Goal: Obtain resource: Download file/media

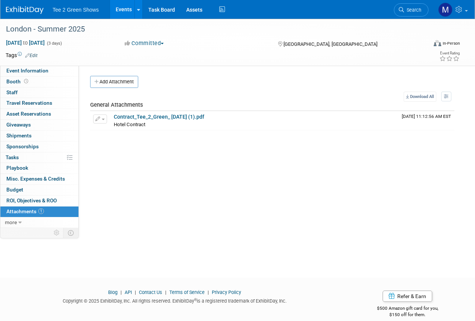
click at [31, 4] on link at bounding box center [29, 6] width 47 height 6
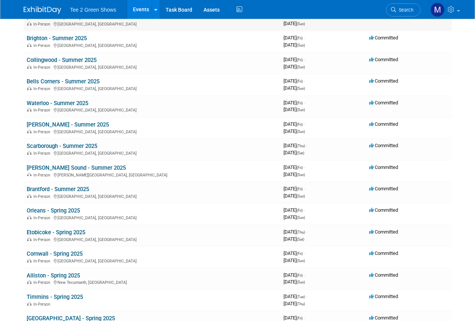
scroll to position [563, 0]
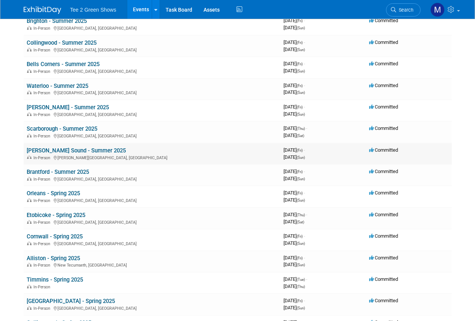
click at [77, 146] on td "[PERSON_NAME] Sound - Summer 2025 In-Person [PERSON_NAME][GEOGRAPHIC_DATA], [GE…" at bounding box center [152, 153] width 257 height 21
click at [80, 150] on link "[PERSON_NAME] Sound - Summer 2025" at bounding box center [76, 150] width 99 height 7
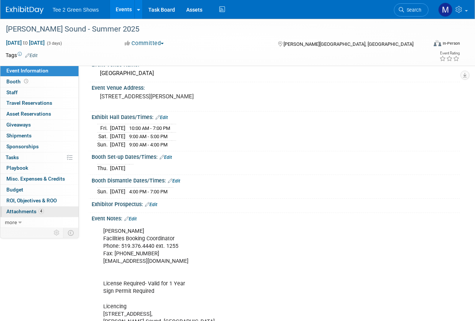
click at [33, 209] on span "Attachments 4" at bounding box center [25, 211] width 38 height 6
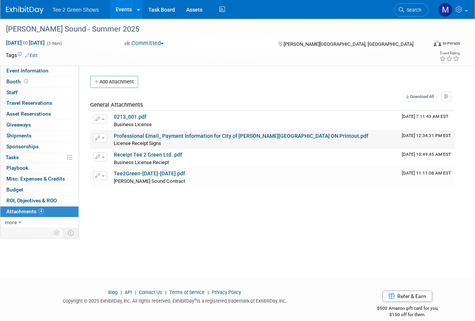
click at [127, 133] on link "Professional Email_ Payment Information for City of Owen Sound ON Printout.pdf" at bounding box center [241, 136] width 255 height 6
click at [151, 154] on link "Receipt Tee 2 Green Ltd..pdf" at bounding box center [148, 155] width 68 height 6
